Goal: Navigation & Orientation: Find specific page/section

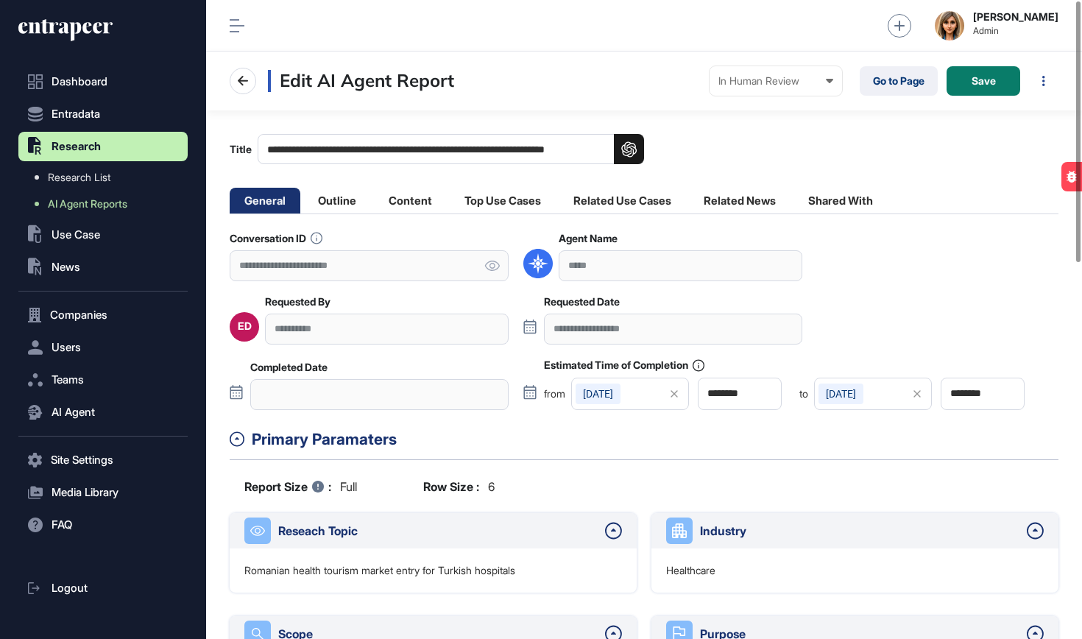
scroll to position [1, 1]
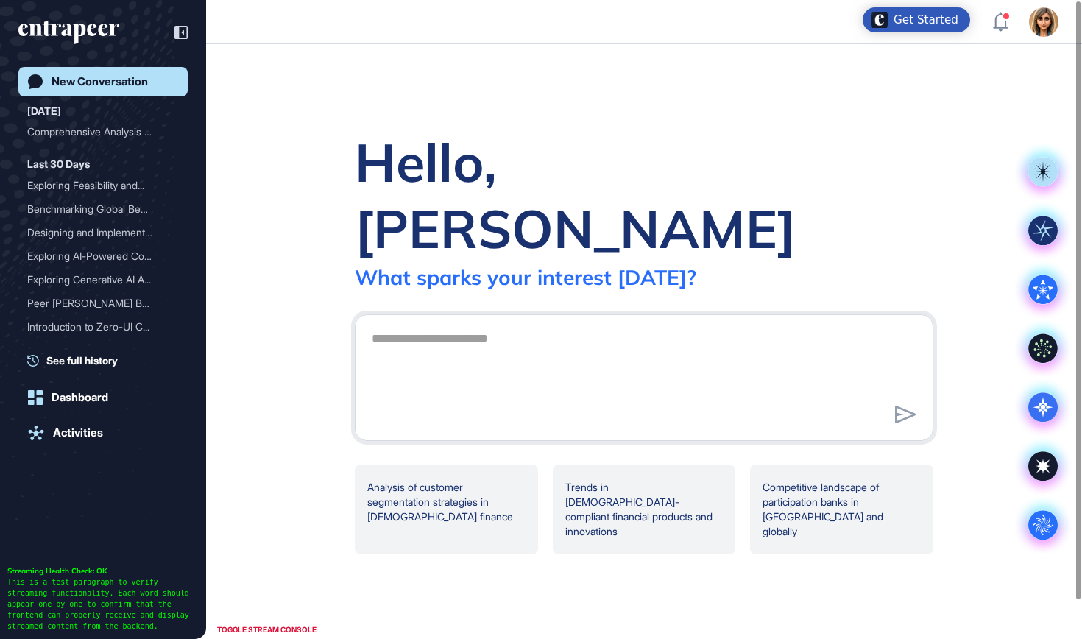
scroll to position [1, 1]
click at [106, 420] on link "Activities" at bounding box center [102, 432] width 169 height 29
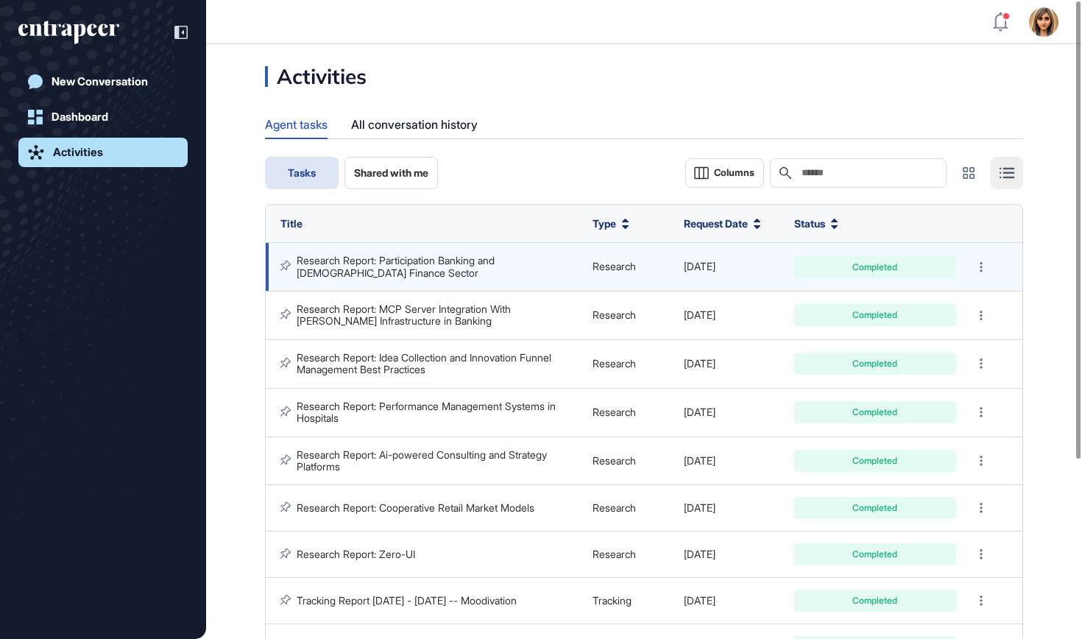
click at [445, 254] on link "Research Report: Participation Banking and [DEMOGRAPHIC_DATA] Finance Sector" at bounding box center [397, 266] width 201 height 24
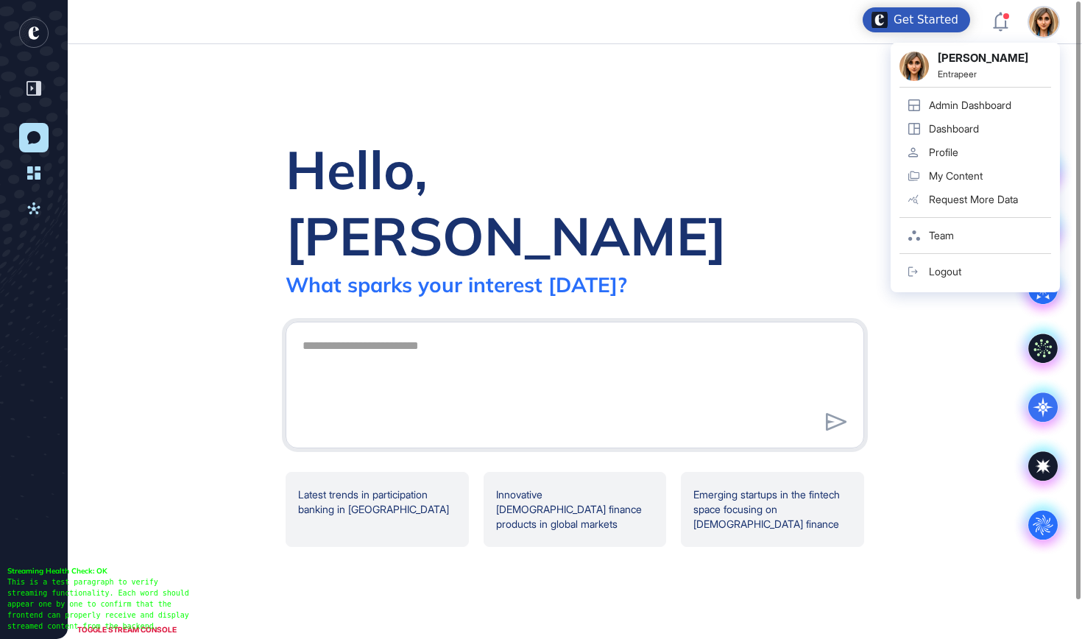
scroll to position [1, 1]
click at [977, 105] on div "Admin Dashboard" at bounding box center [970, 105] width 82 height 12
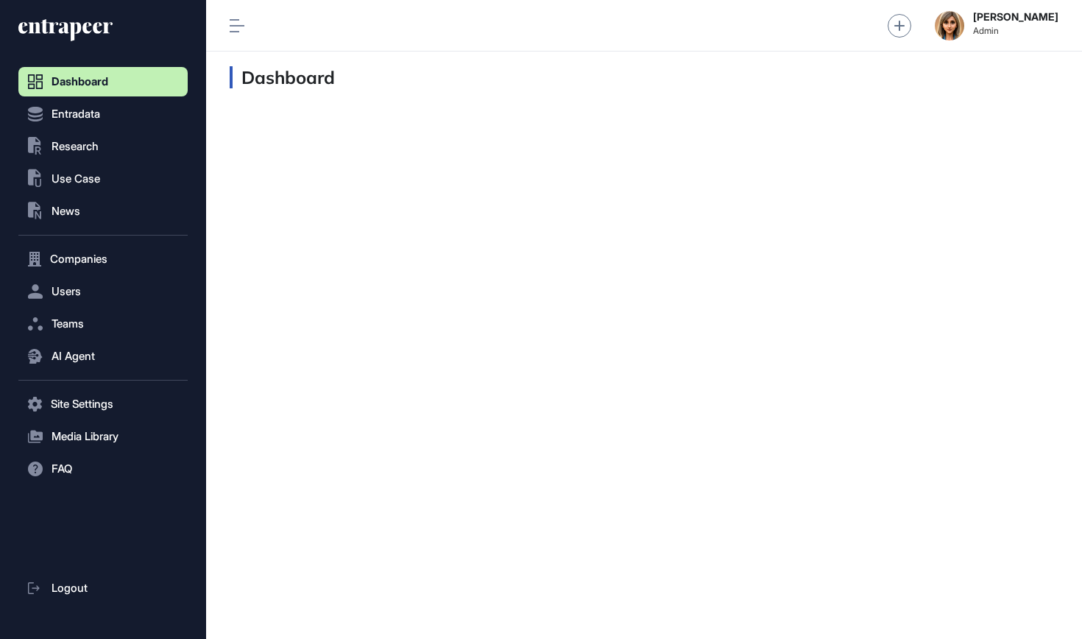
scroll to position [1, 1]
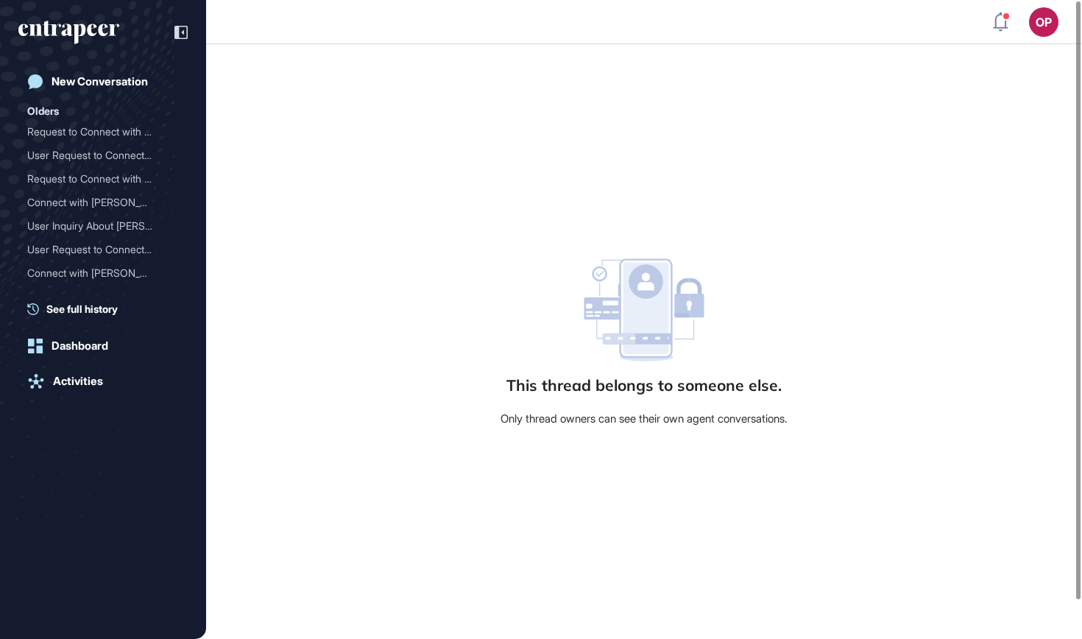
scroll to position [1, 1]
click at [96, 23] on icon "entrapeer-logo" at bounding box center [68, 33] width 101 height 24
